Goal: Information Seeking & Learning: Find specific fact

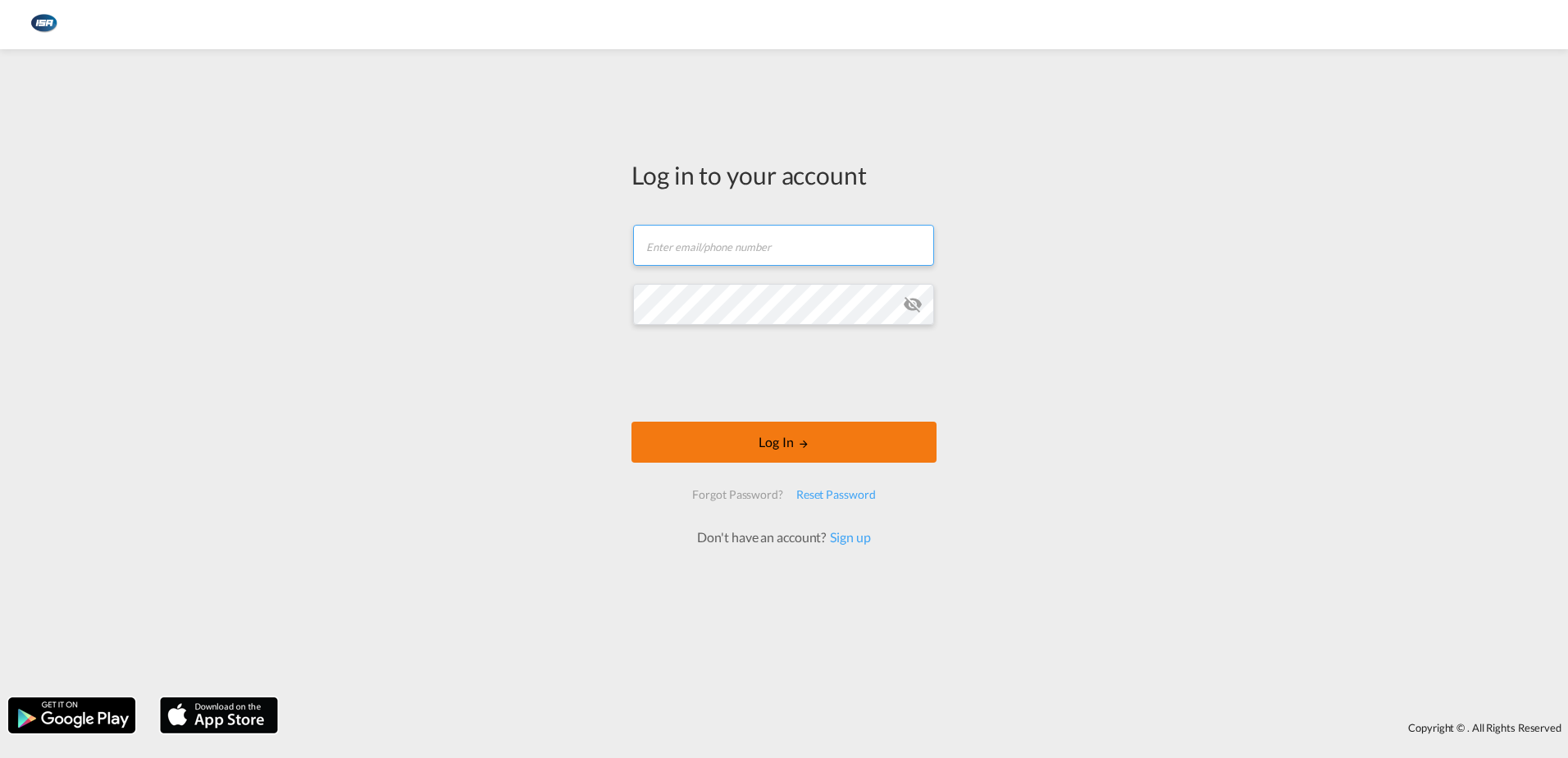
type input "[EMAIL_ADDRESS][DOMAIN_NAME]"
click at [782, 434] on button "Log In" at bounding box center [783, 442] width 305 height 41
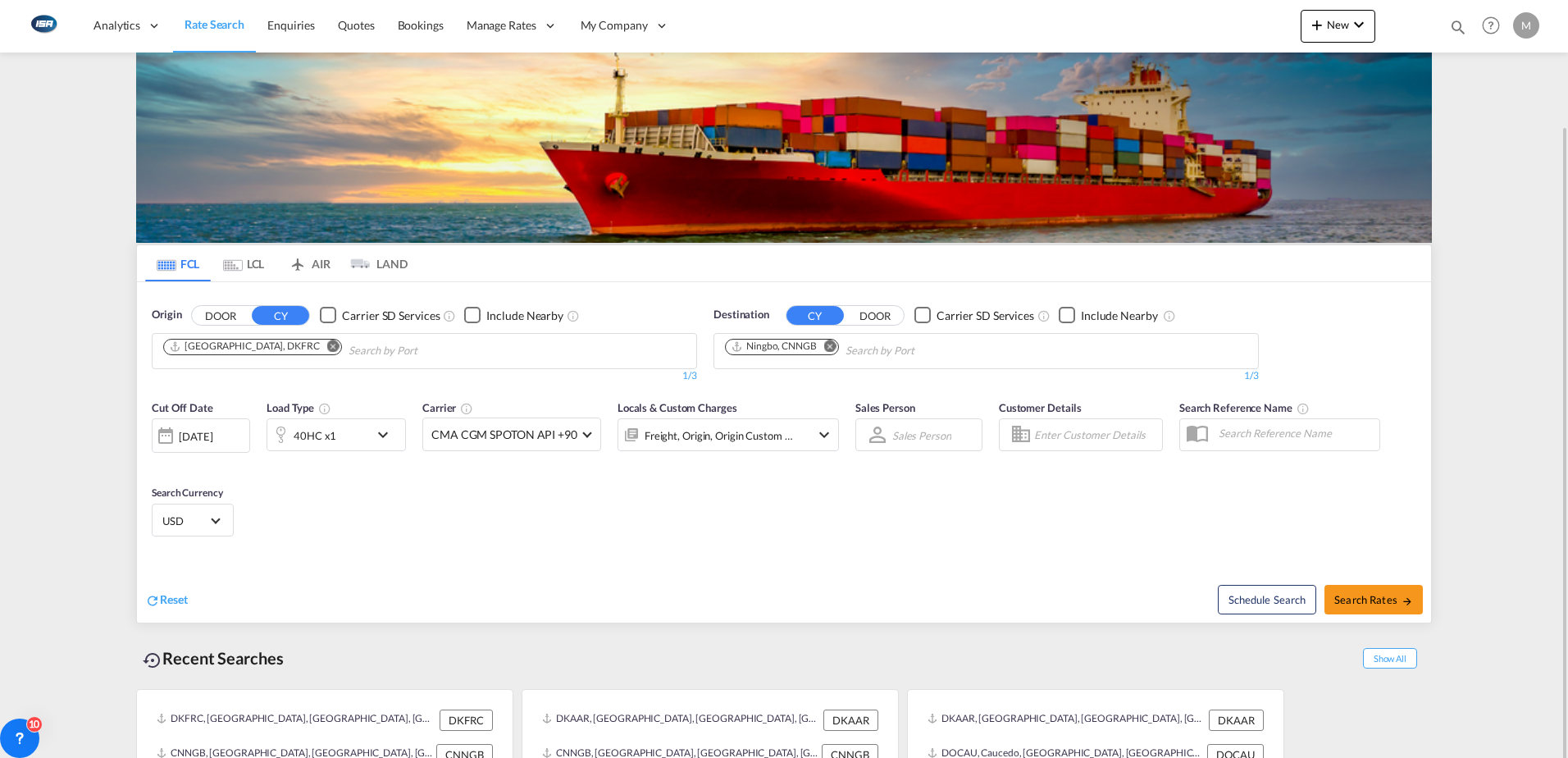
scroll to position [65, 0]
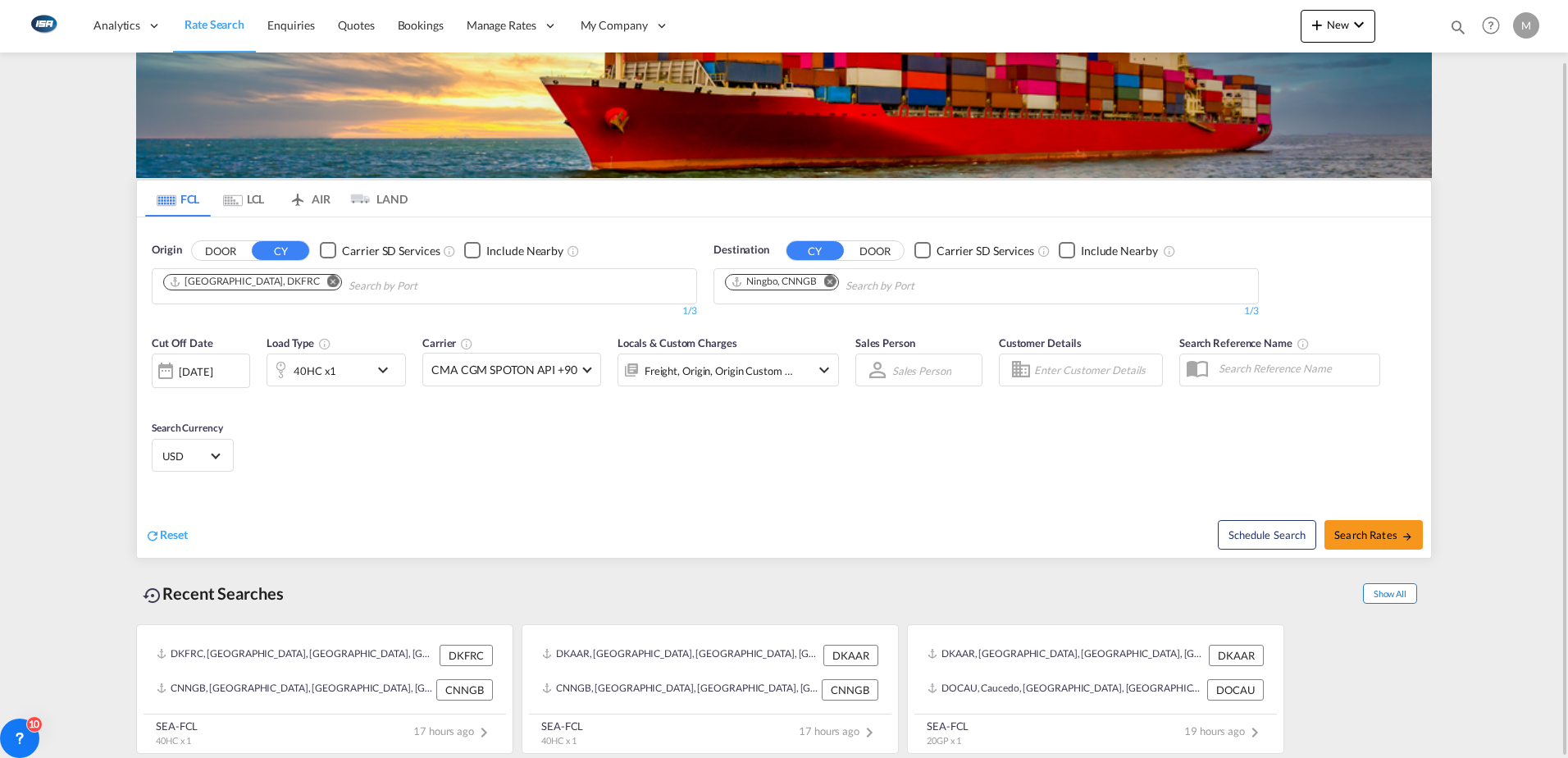
click at [1387, 589] on span "Show All" at bounding box center [1390, 593] width 54 height 21
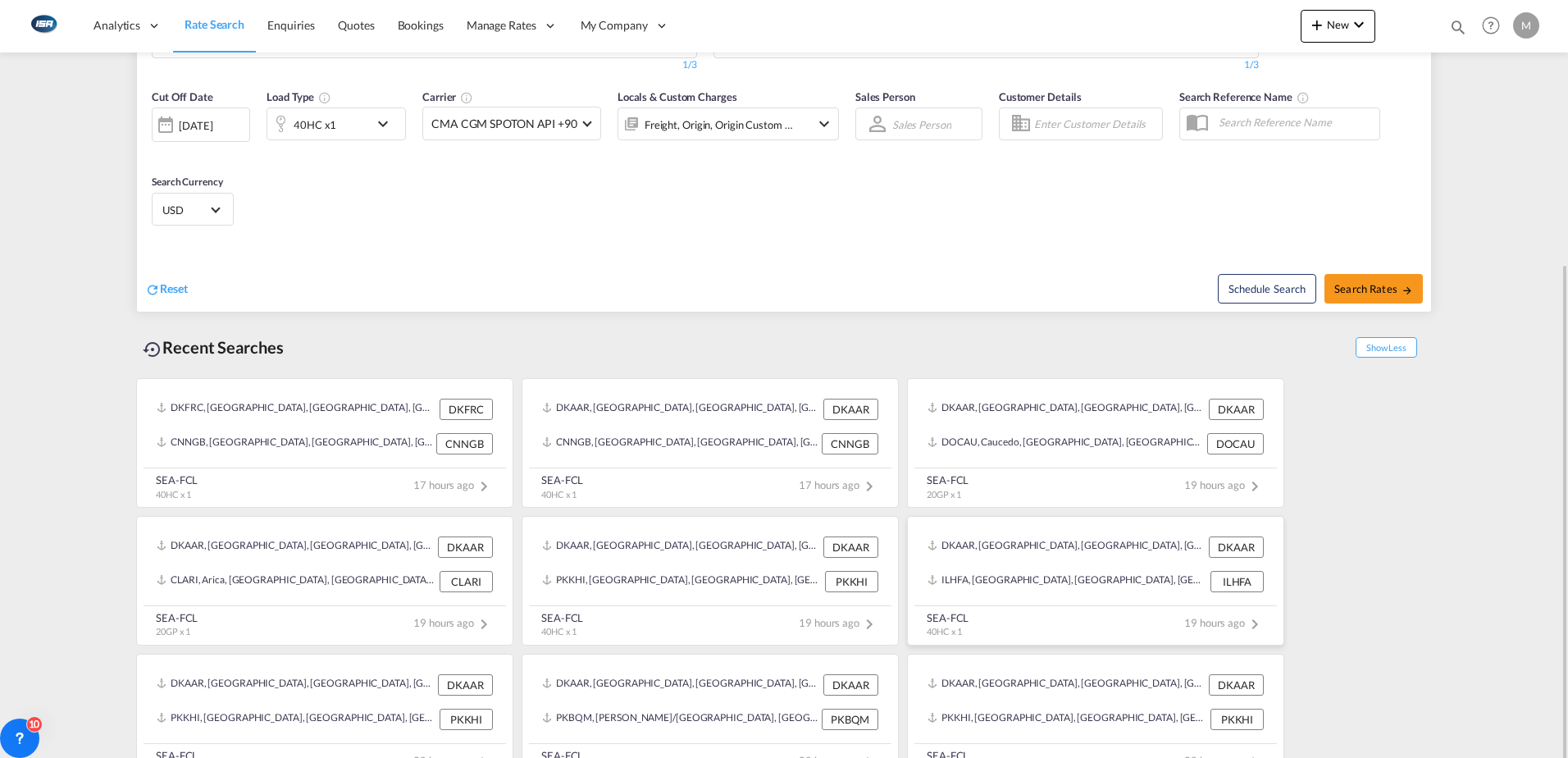
scroll to position [340, 0]
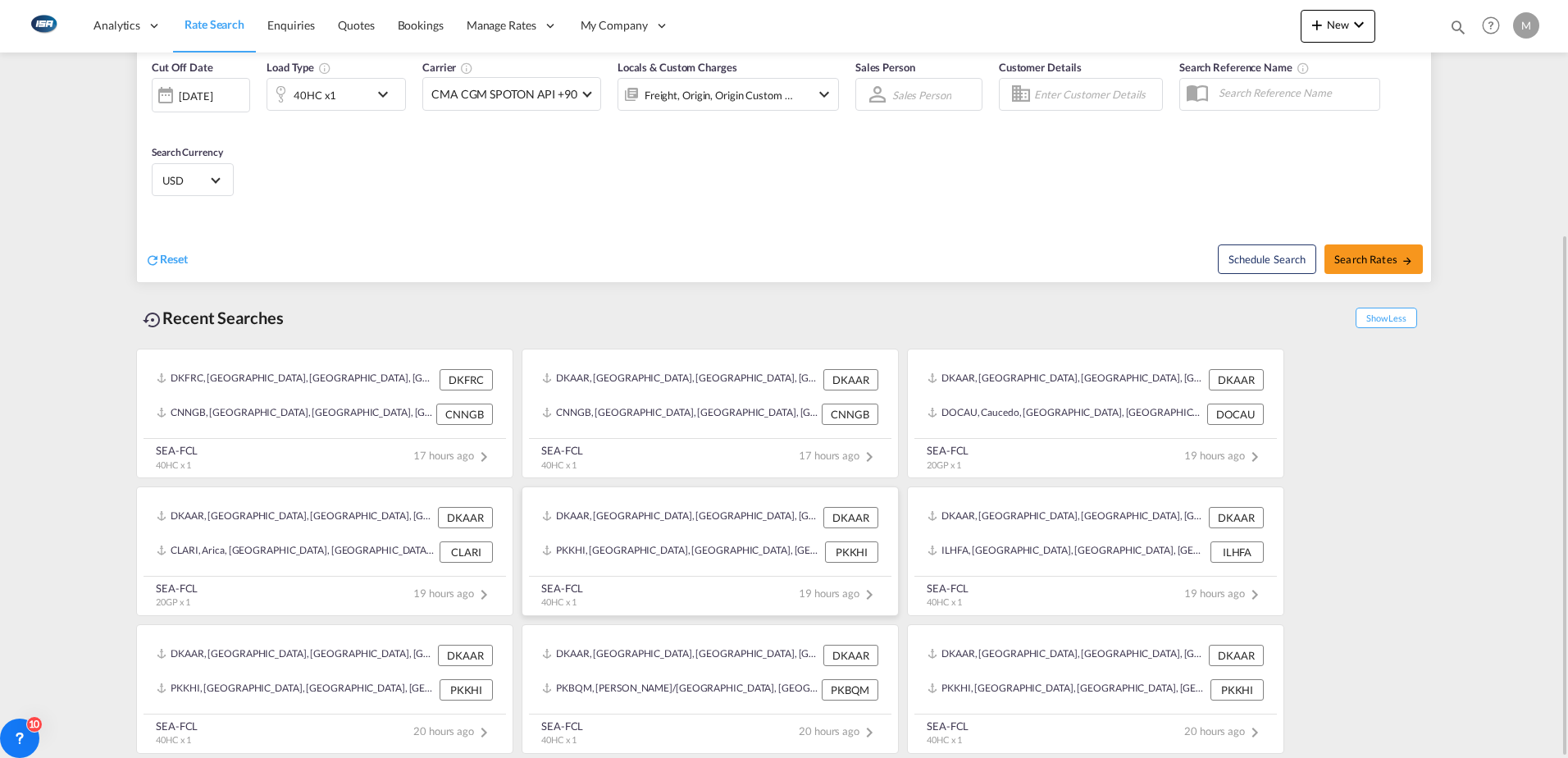
click at [660, 530] on div "DKAAR, [GEOGRAPHIC_DATA], [GEOGRAPHIC_DATA], [GEOGRAPHIC_DATA], [GEOGRAPHIC_DAT…" at bounding box center [710, 518] width 349 height 34
